Goal: Check status: Check status

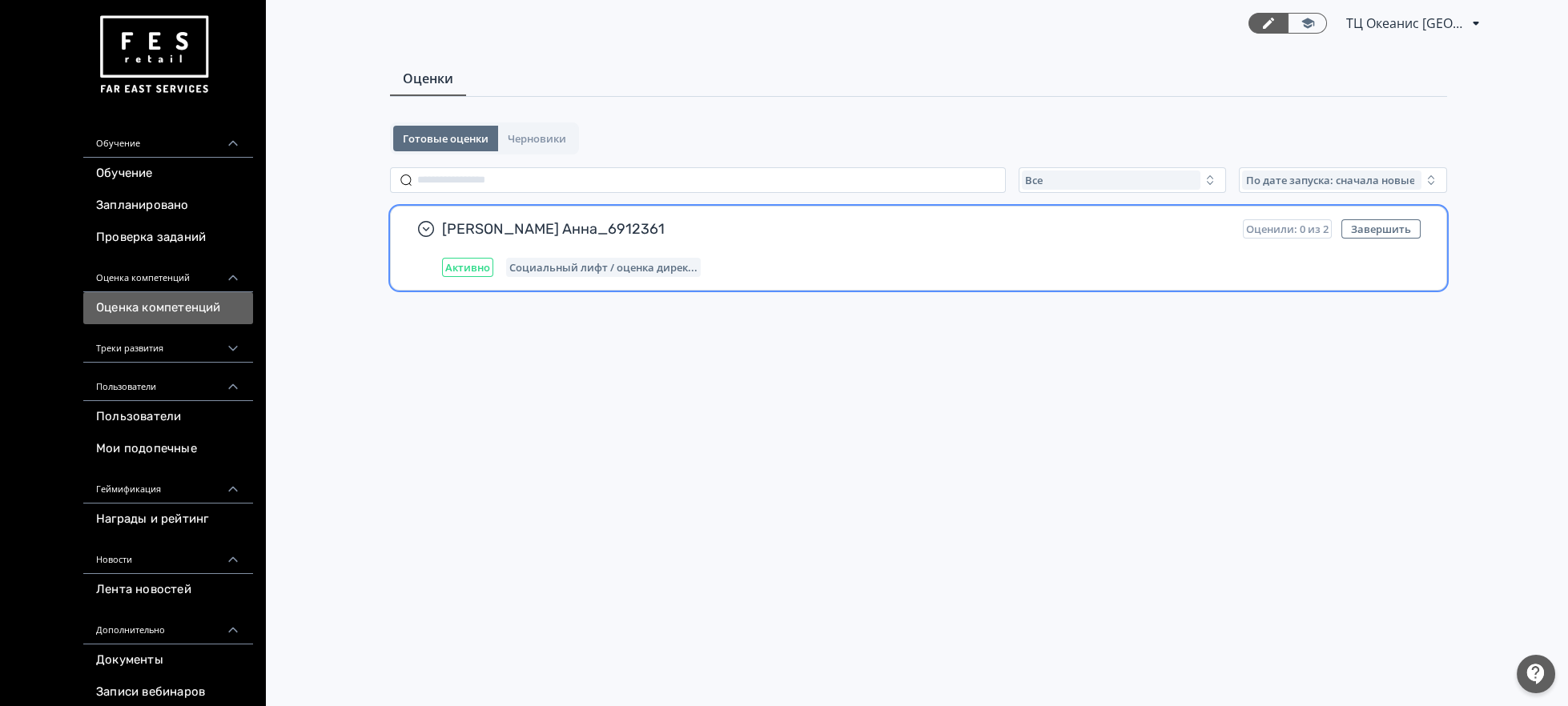
click at [570, 234] on span "[PERSON_NAME] Анна_6912361" at bounding box center [836, 228] width 788 height 20
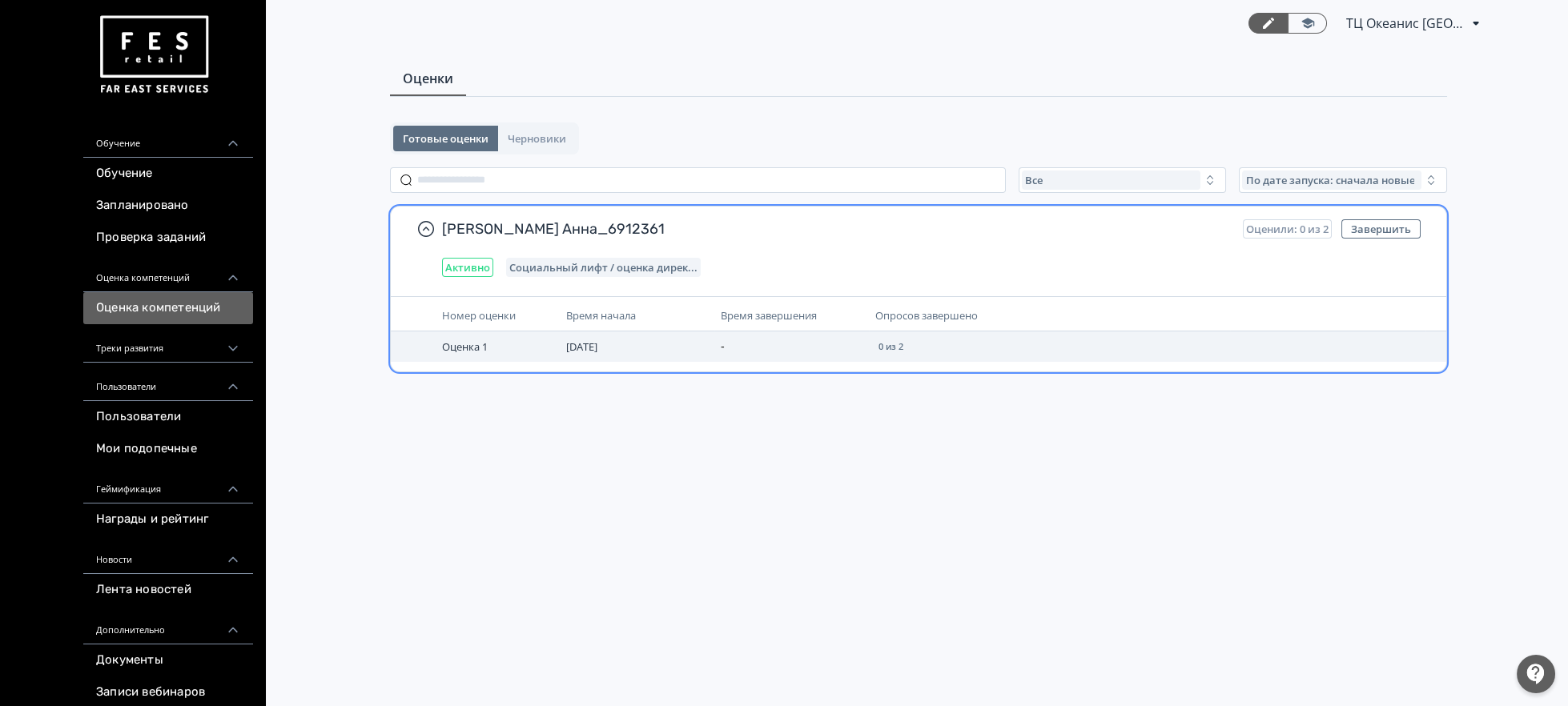
click at [888, 347] on span "0 из 2" at bounding box center [891, 346] width 25 height 9
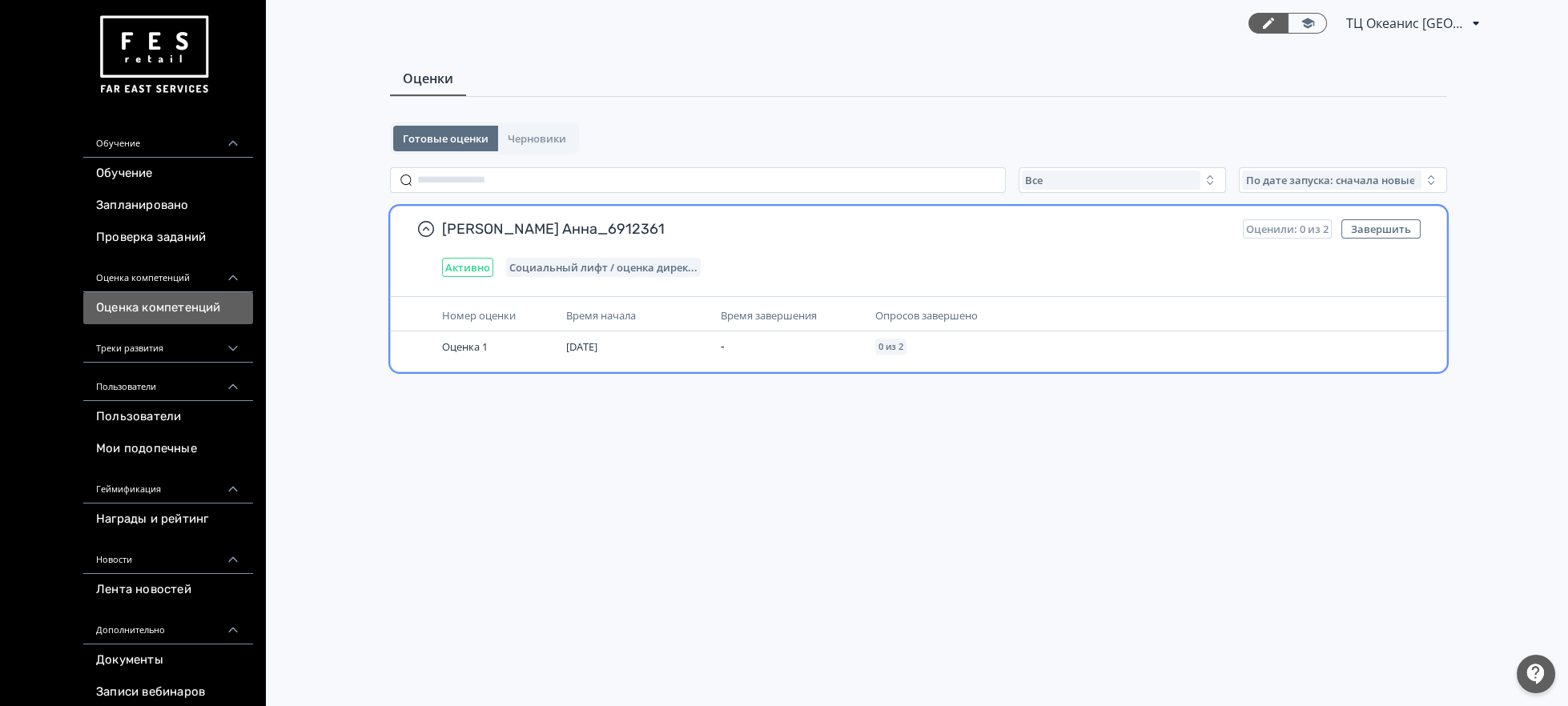
click at [1283, 228] on span "Оценили: 0 из 2" at bounding box center [1287, 229] width 82 height 13
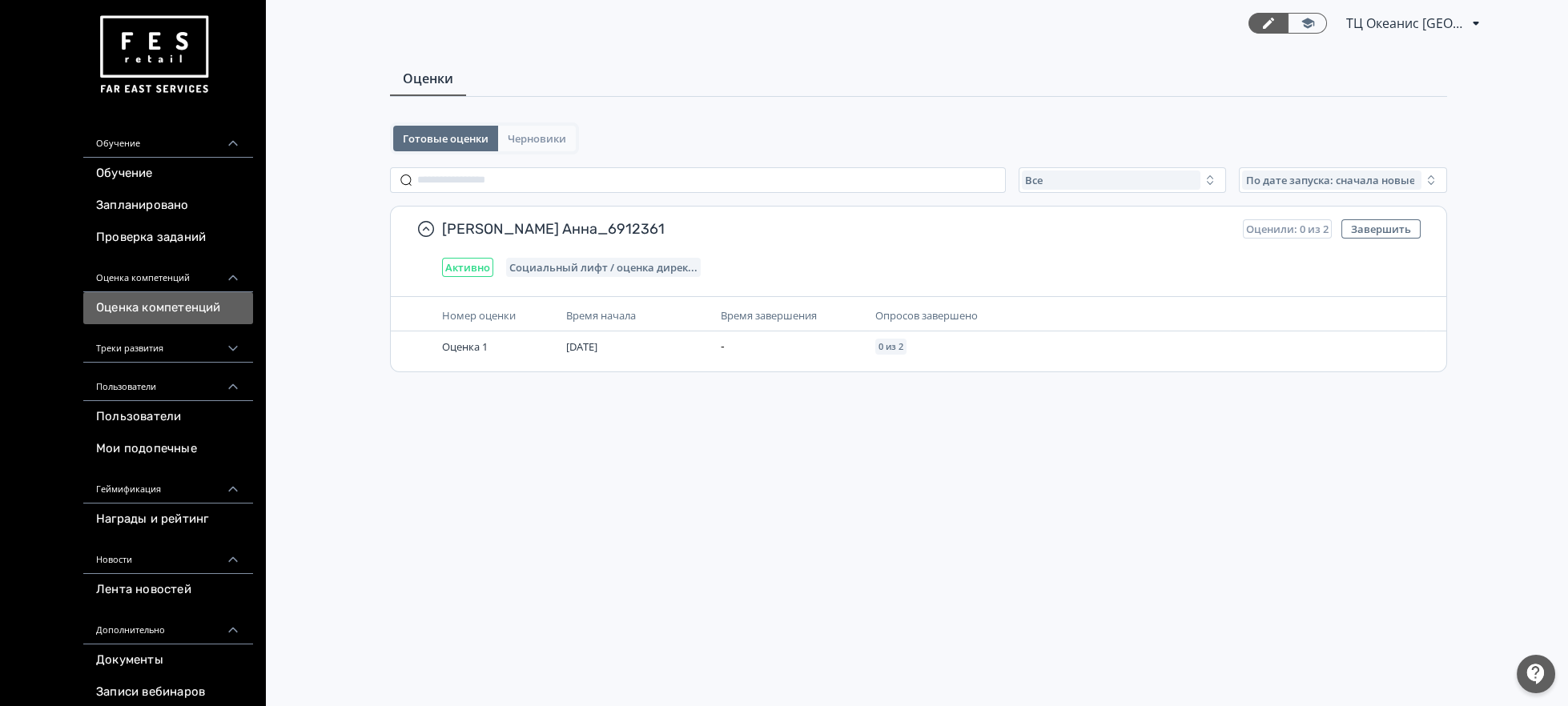
click at [520, 139] on span "Черновики" at bounding box center [537, 139] width 58 height 13
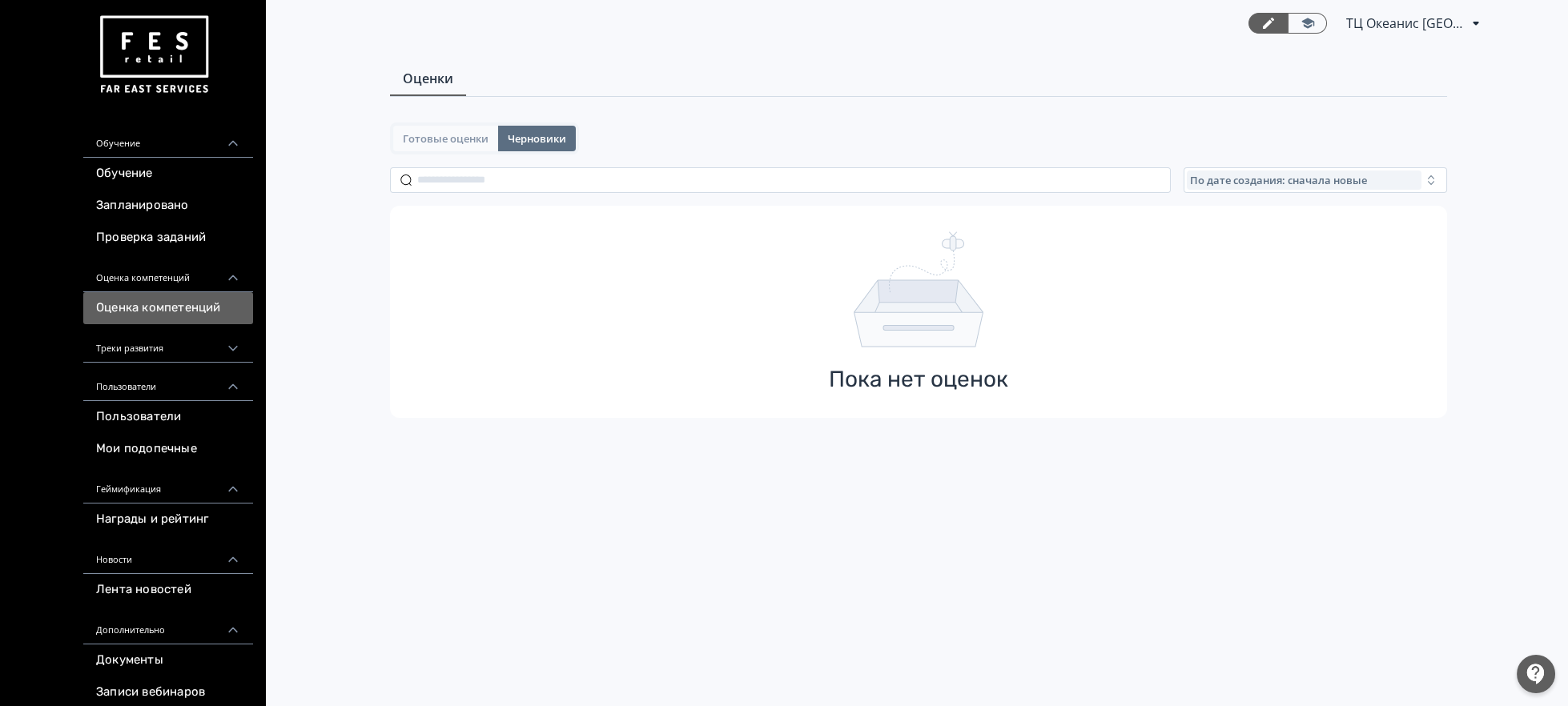
click at [413, 139] on span "Готовые оценки" at bounding box center [445, 139] width 85 height 13
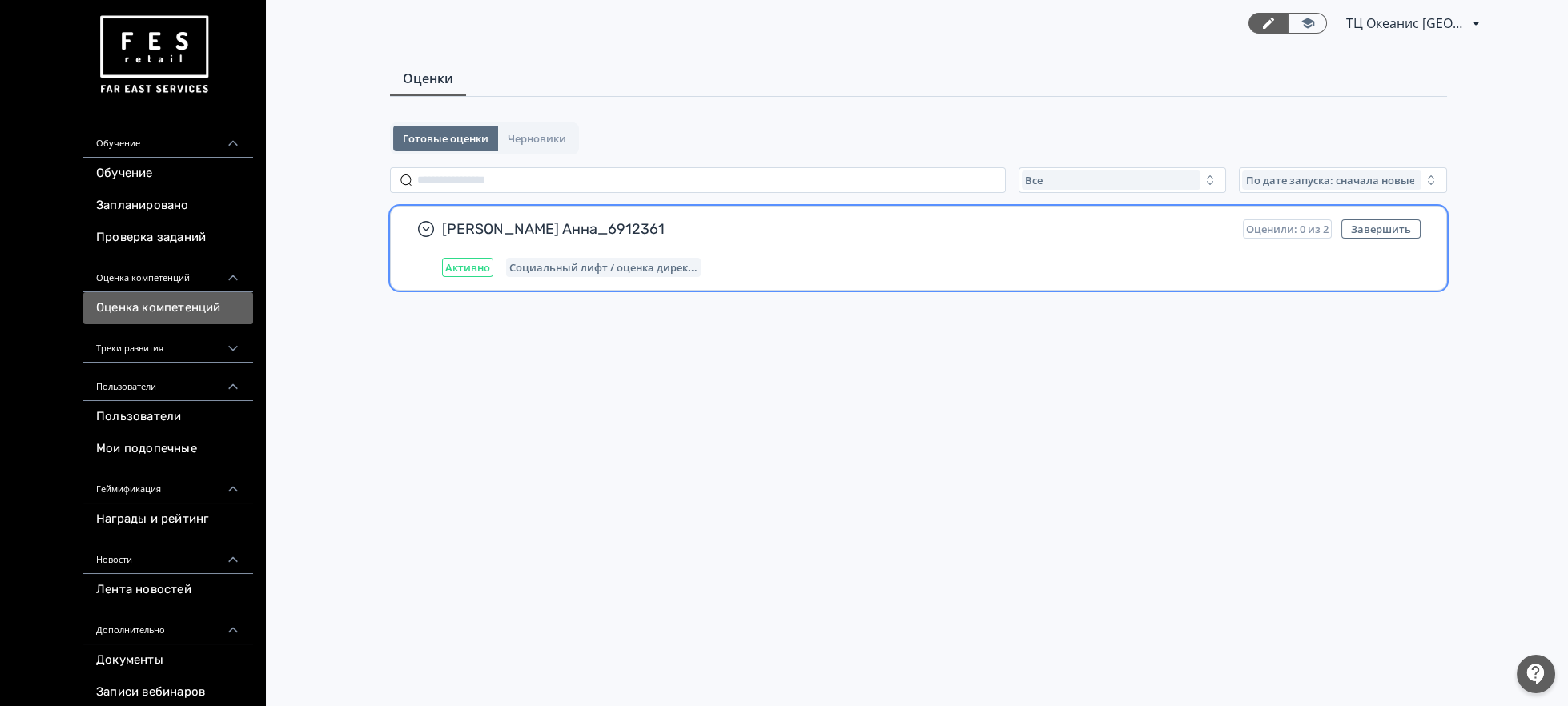
click at [471, 268] on span "Активно" at bounding box center [467, 268] width 45 height 13
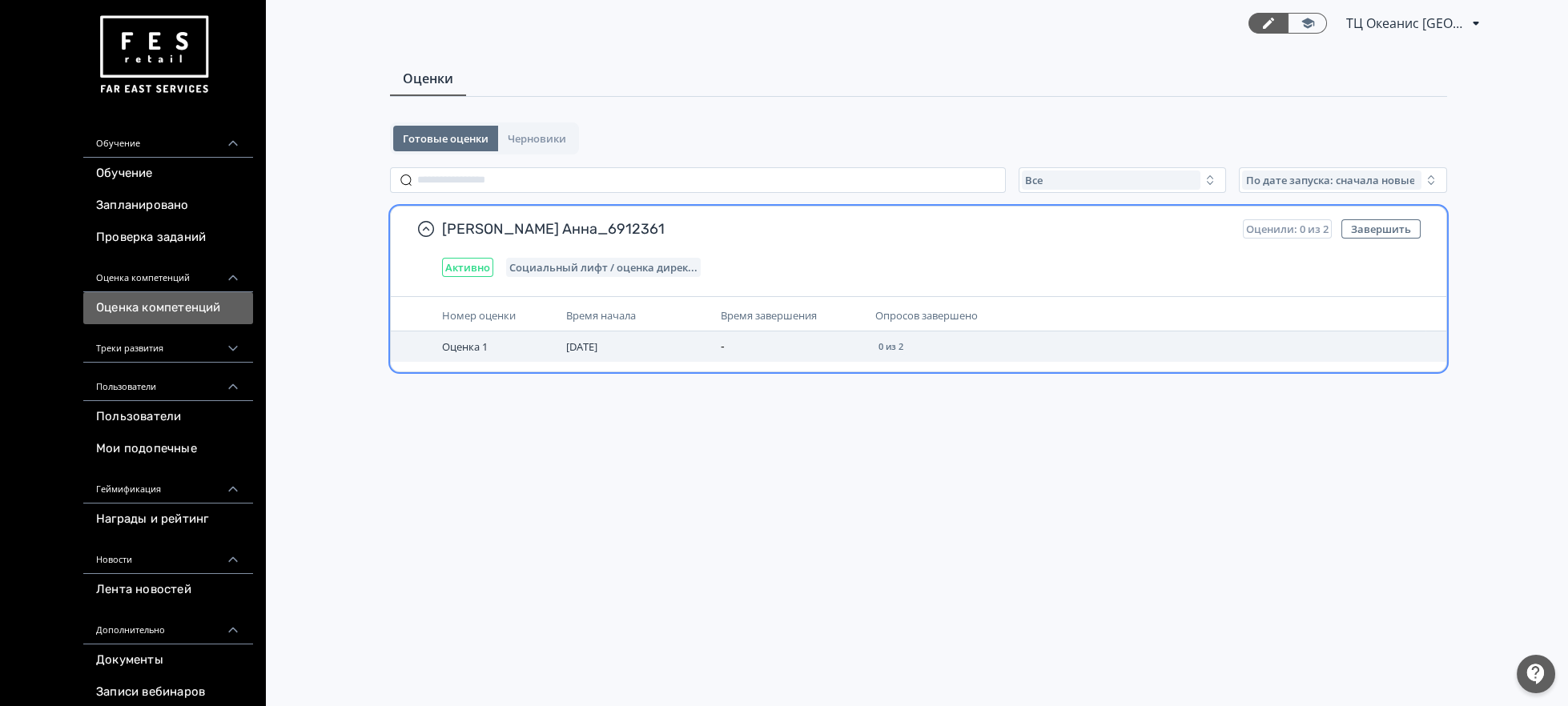
click at [598, 345] on span "[DATE]" at bounding box center [582, 346] width 31 height 14
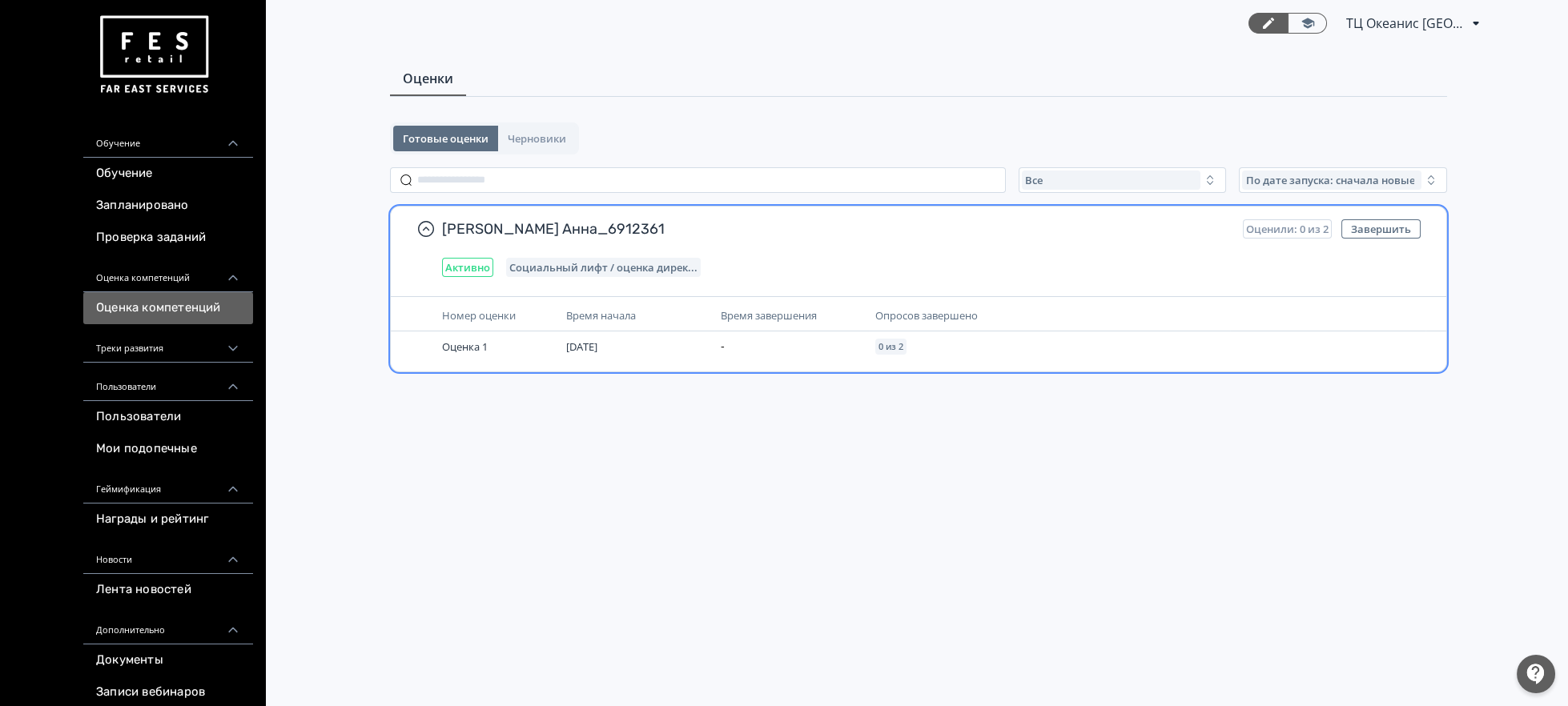
click at [577, 310] on span "Время начала" at bounding box center [601, 315] width 69 height 14
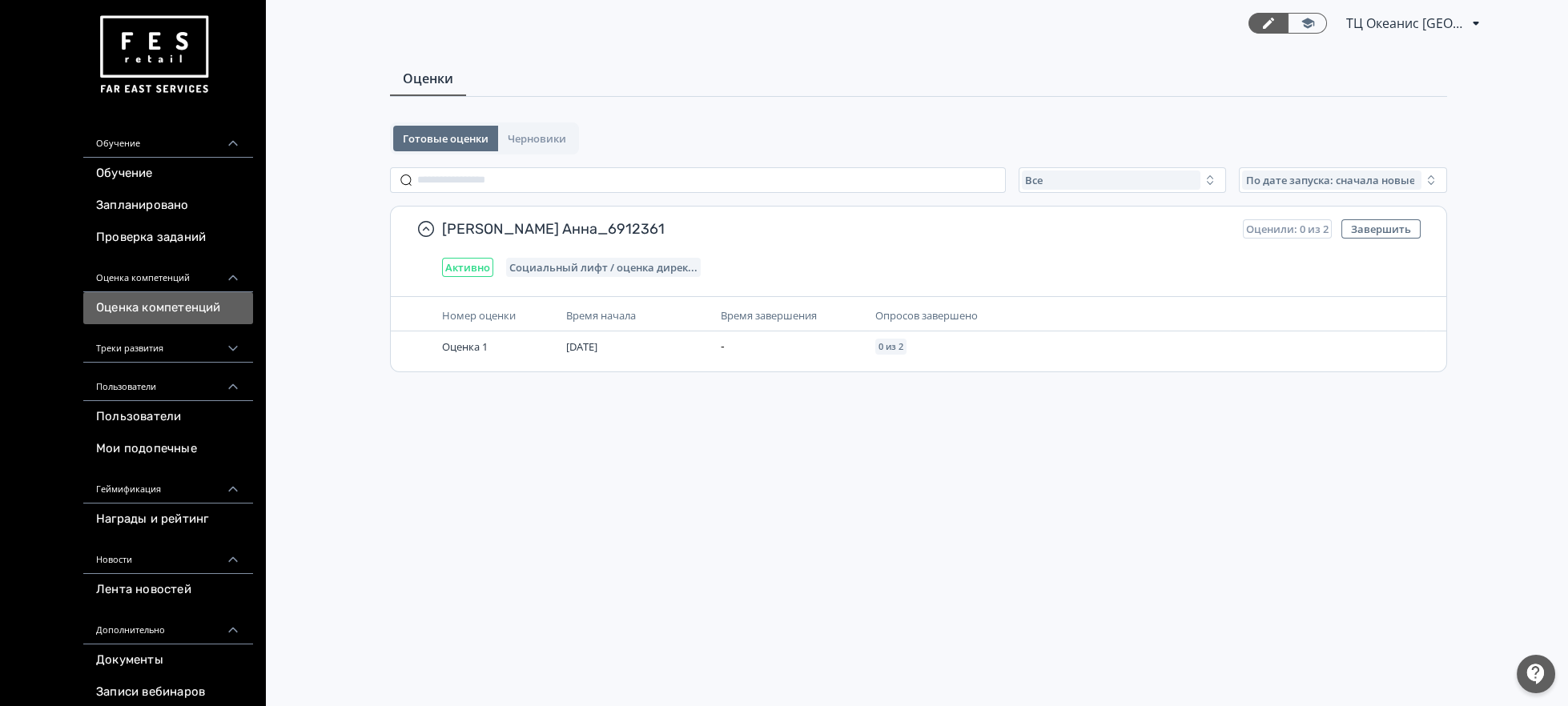
click at [184, 302] on link "Оценка компетенций" at bounding box center [168, 308] width 170 height 32
click at [542, 139] on span "Черновики" at bounding box center [537, 139] width 58 height 13
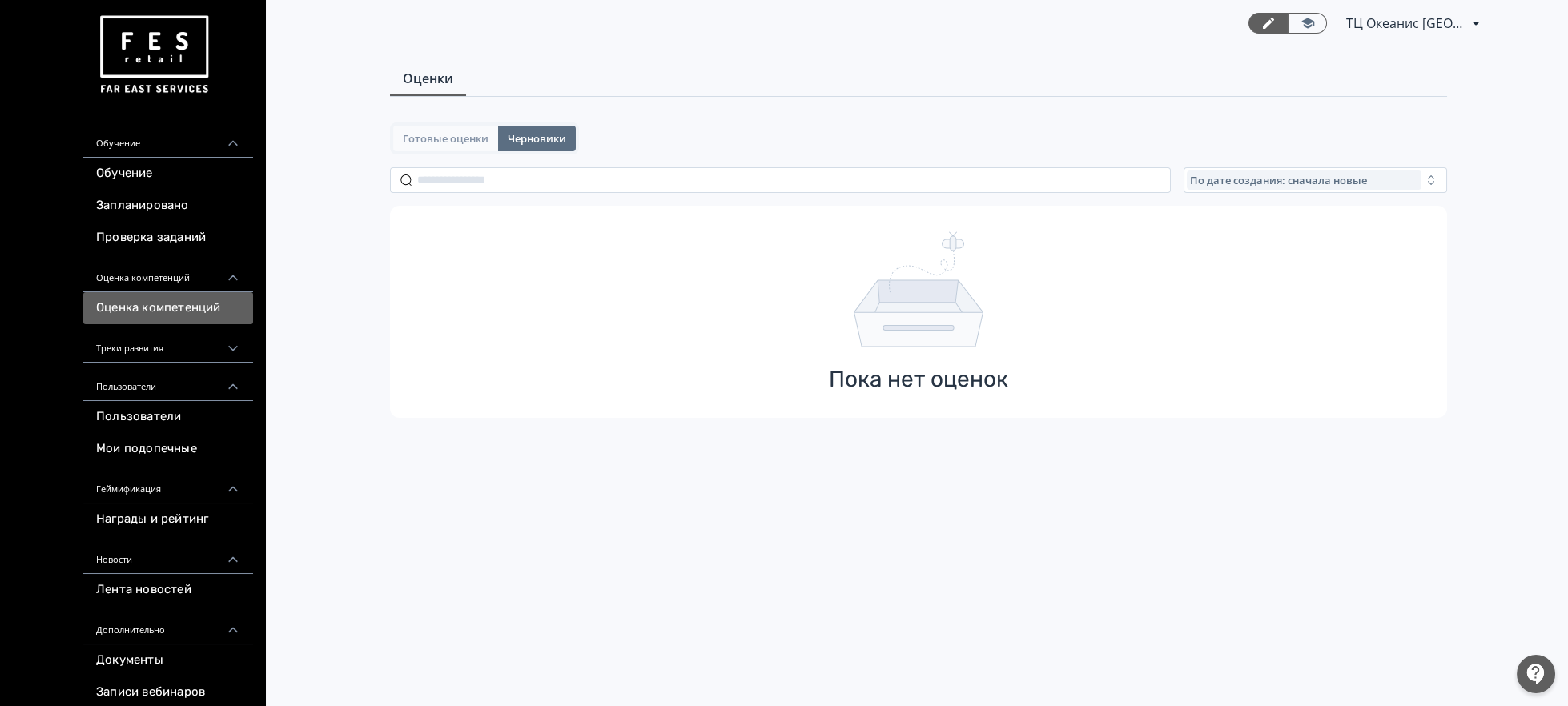
click at [462, 136] on span "Готовые оценки" at bounding box center [445, 139] width 85 height 13
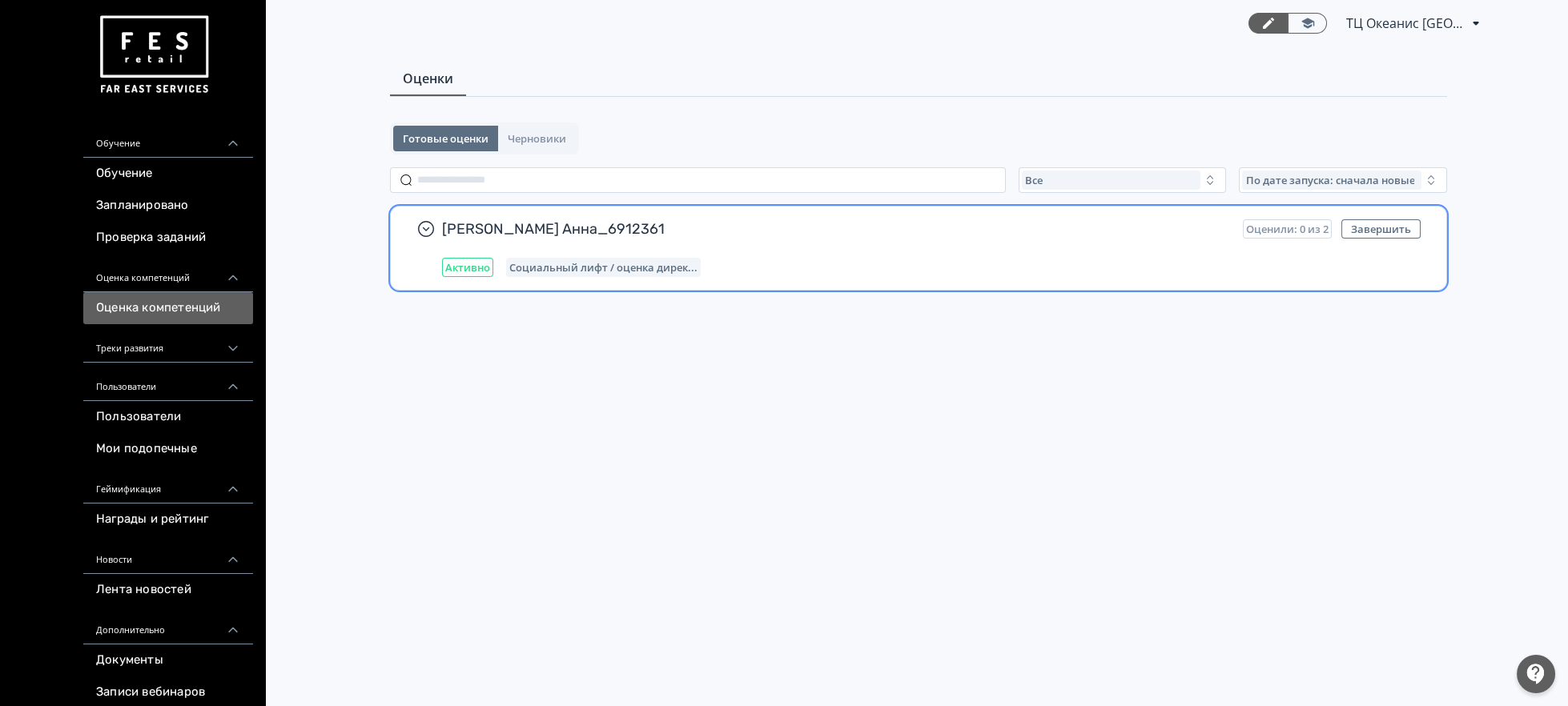
click at [549, 265] on span "Социальный лифт / оценка дирек..." at bounding box center [603, 268] width 188 height 13
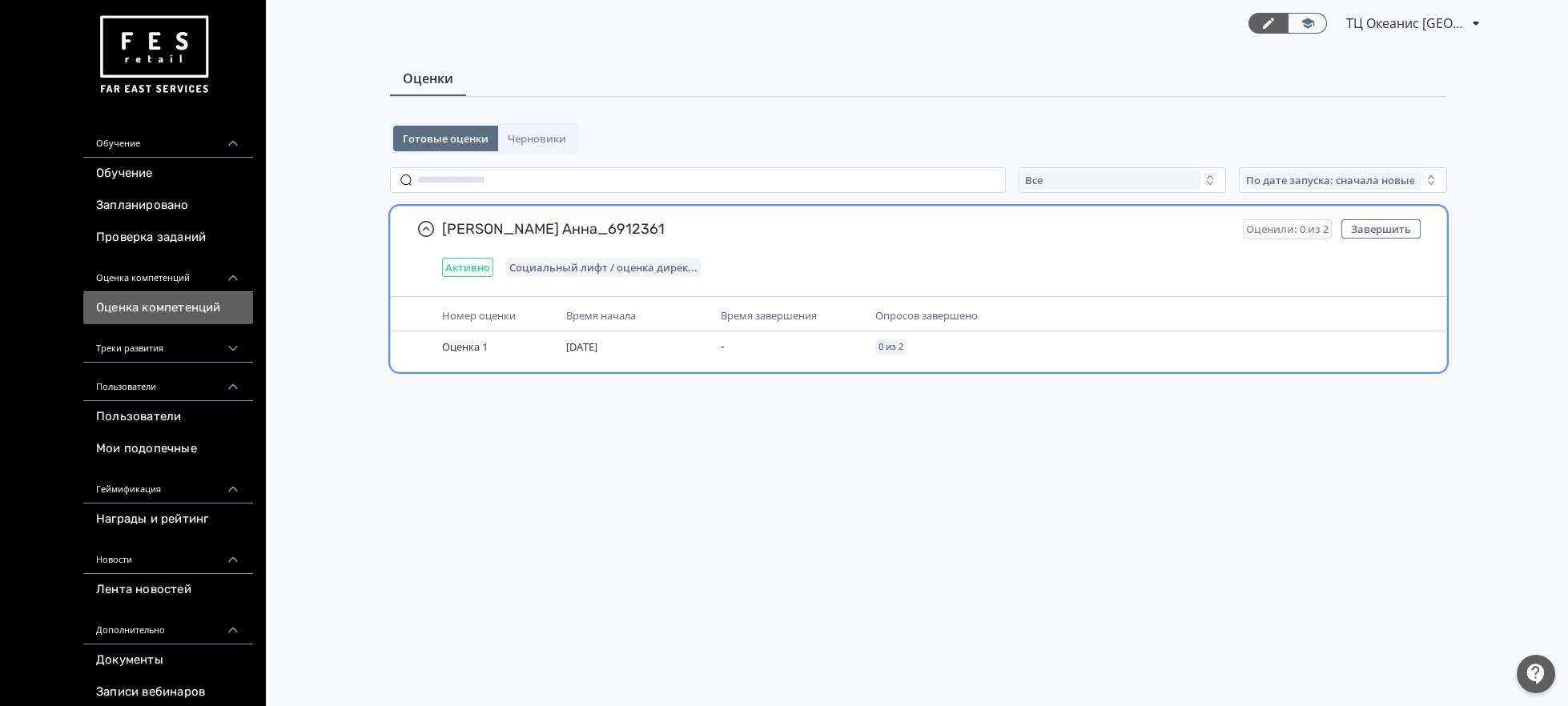
click at [482, 318] on span "Номер оценки" at bounding box center [479, 315] width 74 height 14
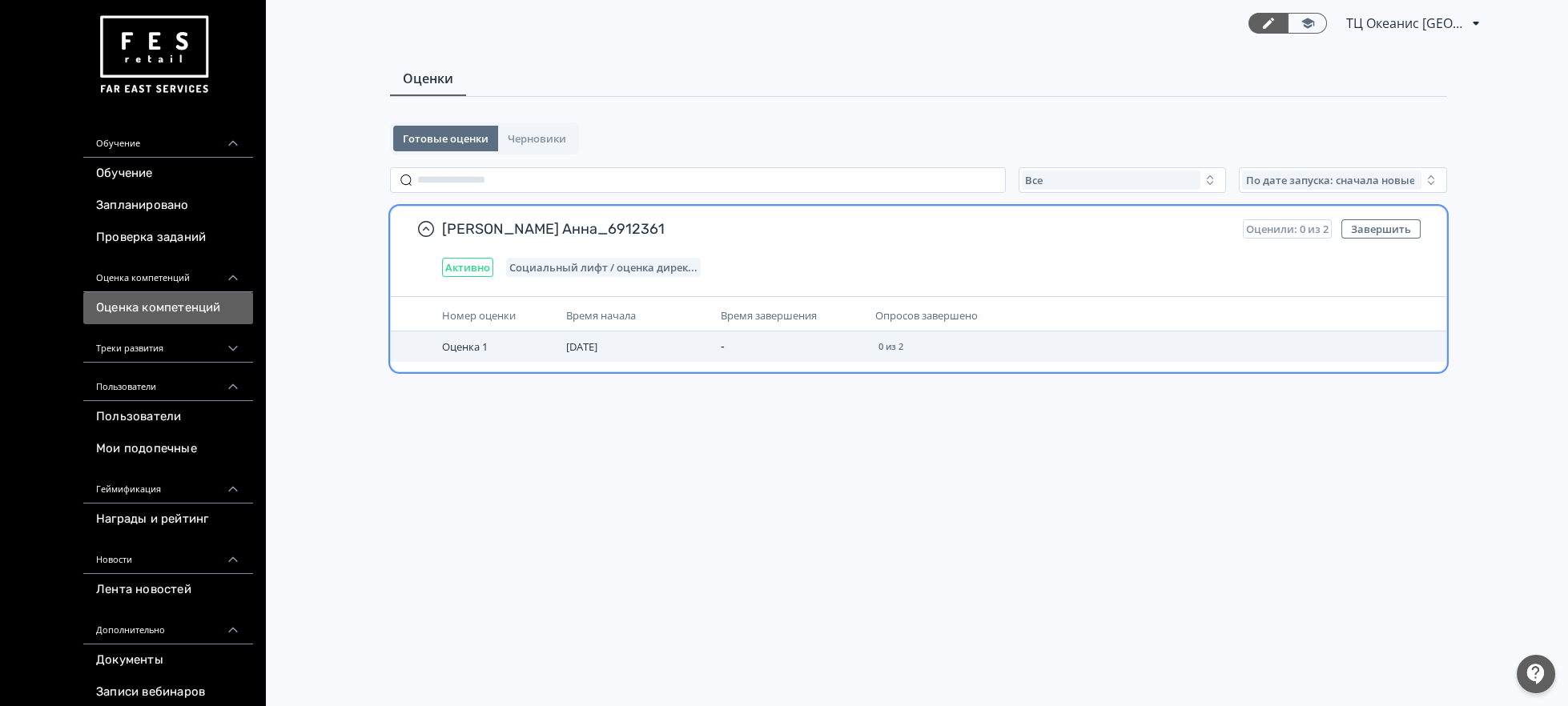
click at [591, 344] on span "[DATE]" at bounding box center [582, 346] width 31 height 14
